Goal: Transaction & Acquisition: Purchase product/service

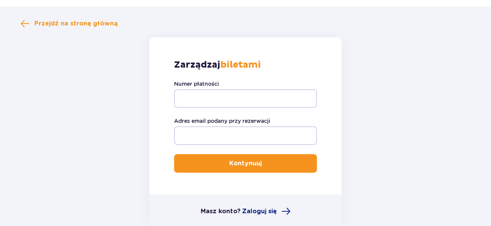
scroll to position [75, 0]
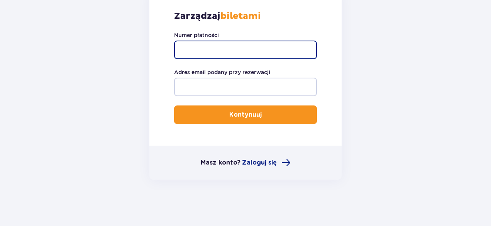
click at [200, 48] on input "Numer płatności" at bounding box center [245, 50] width 143 height 19
type input "TR-VRC-FLY1TVX"
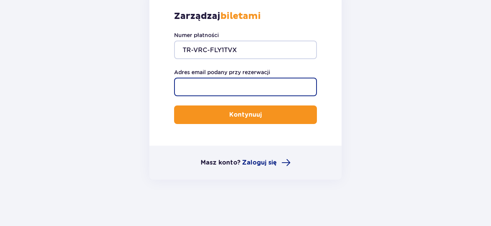
click at [204, 87] on input "Adres email podany przy rezerwacji" at bounding box center [245, 87] width 143 height 19
type input "[EMAIL_ADDRESS][DOMAIN_NAME]"
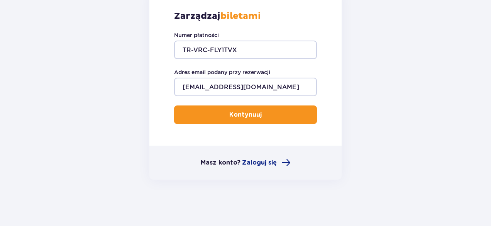
click at [232, 111] on p "Kontynuuj" at bounding box center [245, 114] width 32 height 8
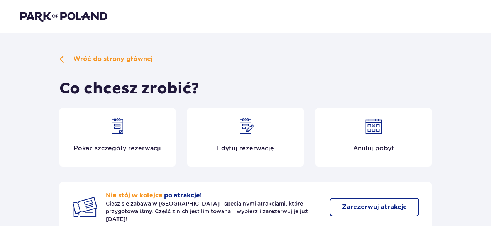
click at [240, 133] on img at bounding box center [245, 126] width 19 height 19
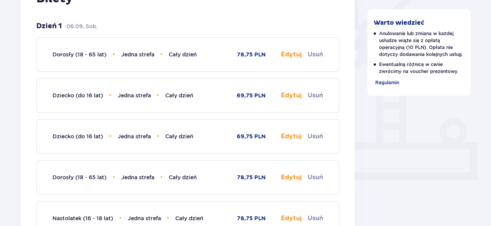
scroll to position [232, 0]
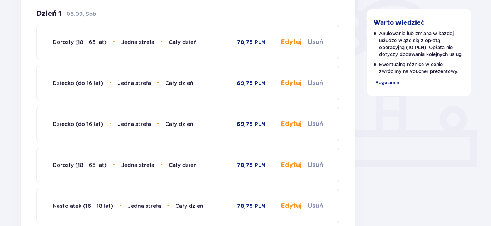
click at [316, 83] on button "Usuń" at bounding box center [315, 83] width 15 height 8
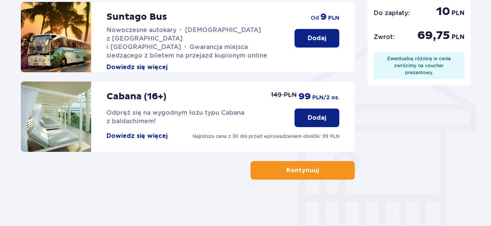
scroll to position [587, 0]
click at [326, 171] on button "Kontynuuj" at bounding box center [303, 170] width 104 height 19
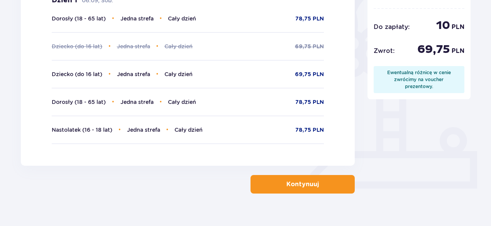
scroll to position [227, 0]
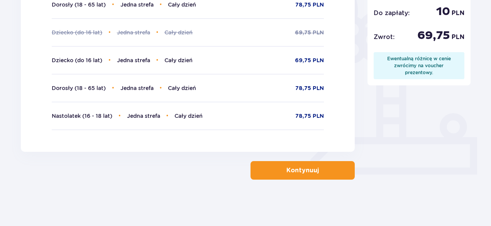
click at [314, 169] on button "Kontynuuj" at bounding box center [303, 170] width 104 height 19
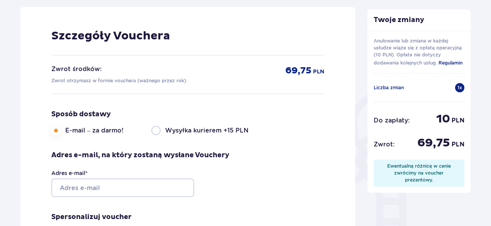
scroll to position [116, 0]
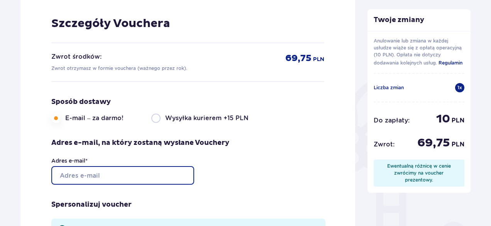
click at [84, 172] on input "Adres e-mail *" at bounding box center [122, 175] width 143 height 19
type input "[EMAIL_ADDRESS][DOMAIN_NAME]"
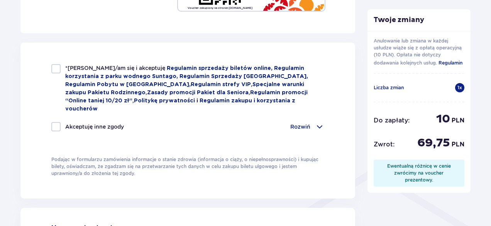
scroll to position [463, 0]
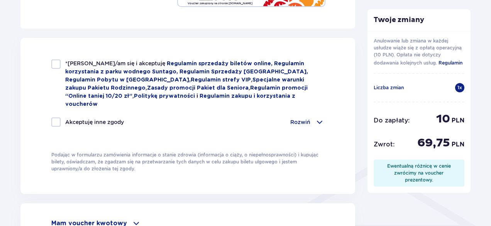
drag, startPoint x: 55, startPoint y: 64, endPoint x: 53, endPoint y: 73, distance: 8.7
click at [55, 64] on div at bounding box center [55, 63] width 9 height 9
checkbox input "true"
click at [58, 117] on div at bounding box center [55, 121] width 9 height 9
checkbox input "true"
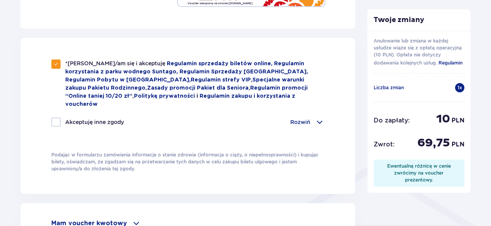
checkbox input "true"
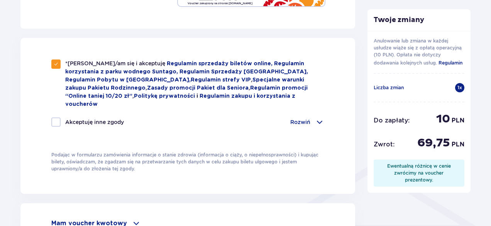
checkbox input "true"
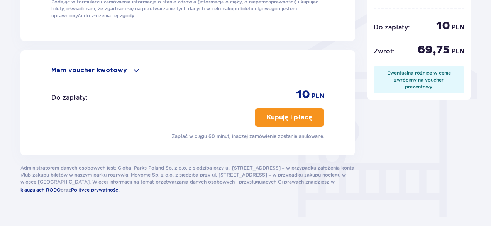
scroll to position [618, 0]
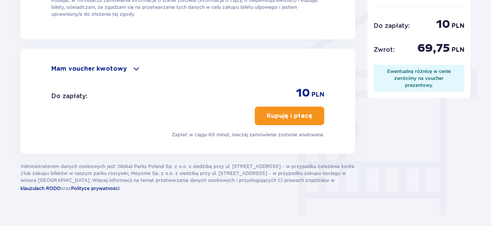
click at [125, 64] on div "Mam voucher kwotowy" at bounding box center [187, 68] width 273 height 9
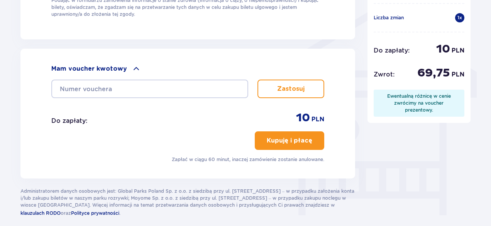
click at [125, 64] on div "Mam voucher kwotowy" at bounding box center [187, 68] width 273 height 9
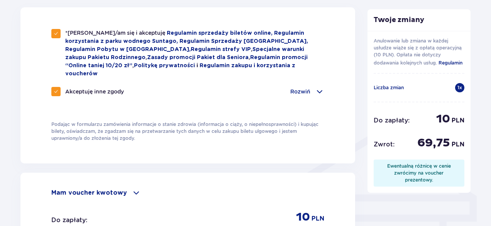
scroll to position [541, 0]
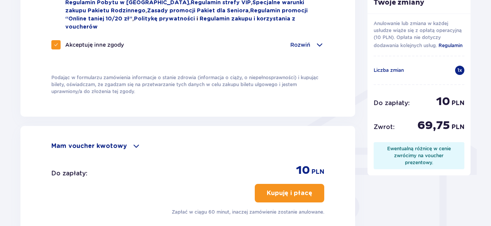
drag, startPoint x: 298, startPoint y: 183, endPoint x: 300, endPoint y: 191, distance: 8.1
click at [298, 189] on p "Kupuję i płacę" at bounding box center [290, 193] width 46 height 8
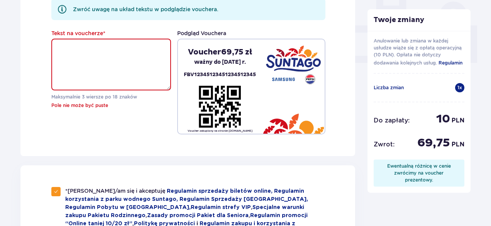
scroll to position [336, 0]
click at [95, 54] on textarea "Tekst na voucherze *" at bounding box center [111, 65] width 120 height 52
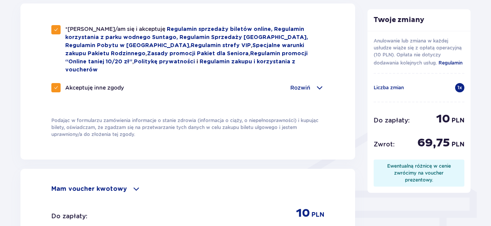
scroll to position [568, 0]
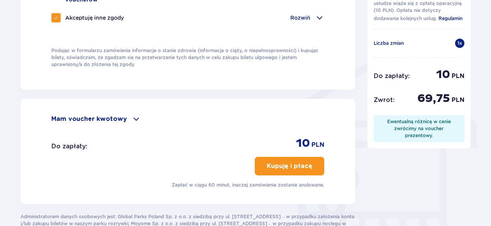
type textarea "Danil"
click at [298, 162] on p "Kupuję i płacę" at bounding box center [290, 166] width 46 height 8
